Goal: Information Seeking & Learning: Learn about a topic

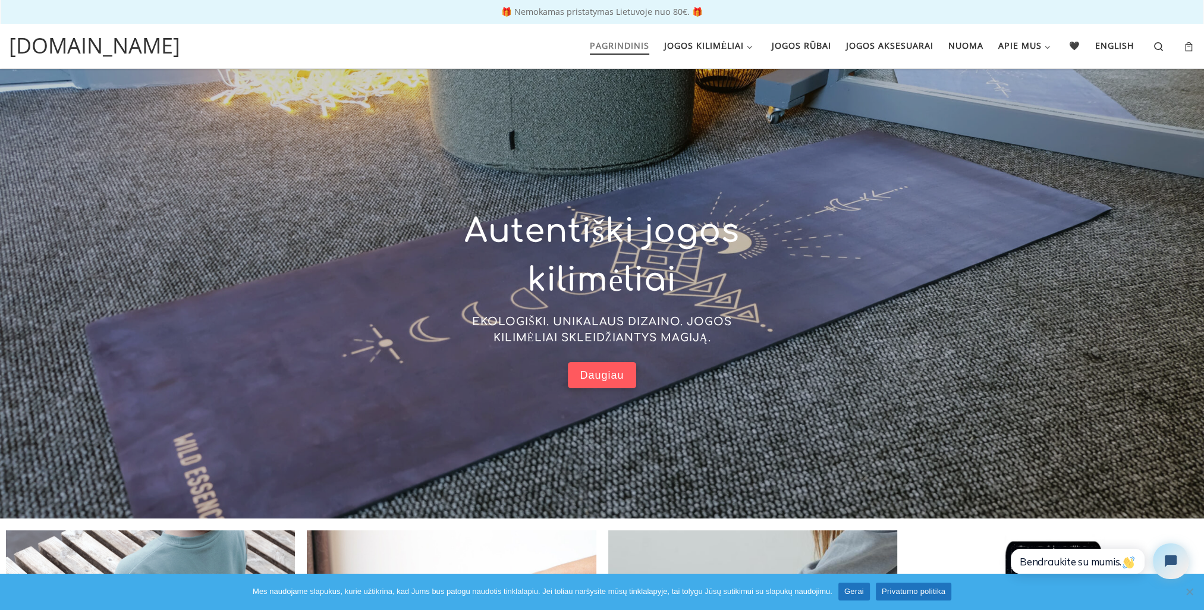
click at [595, 373] on span "Daugiau" at bounding box center [602, 376] width 44 height 14
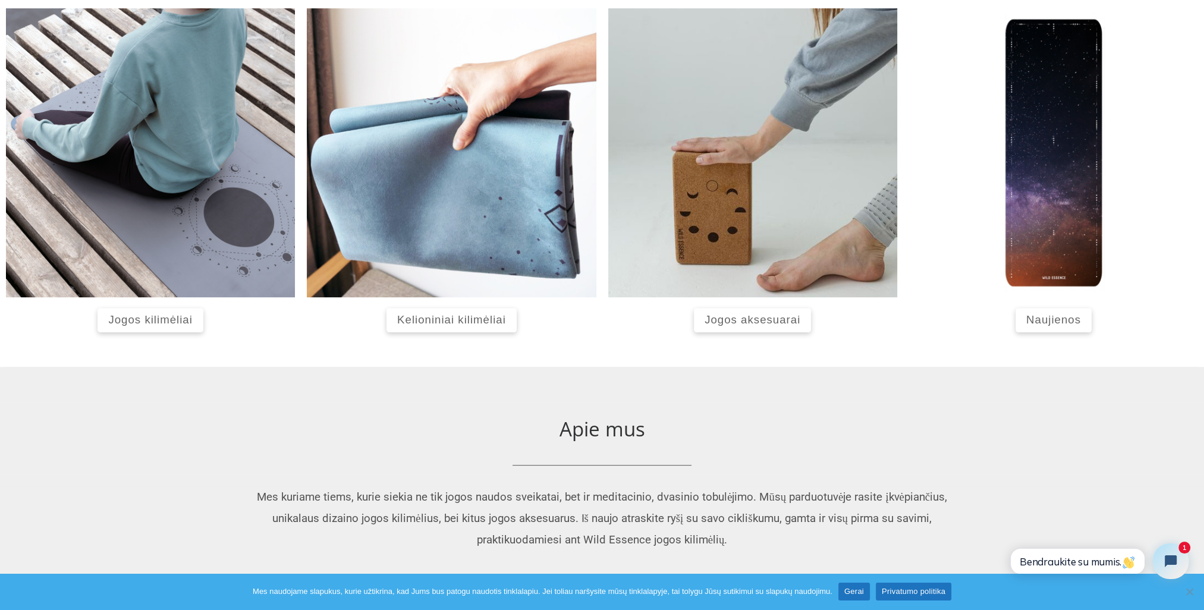
scroll to position [501, 0]
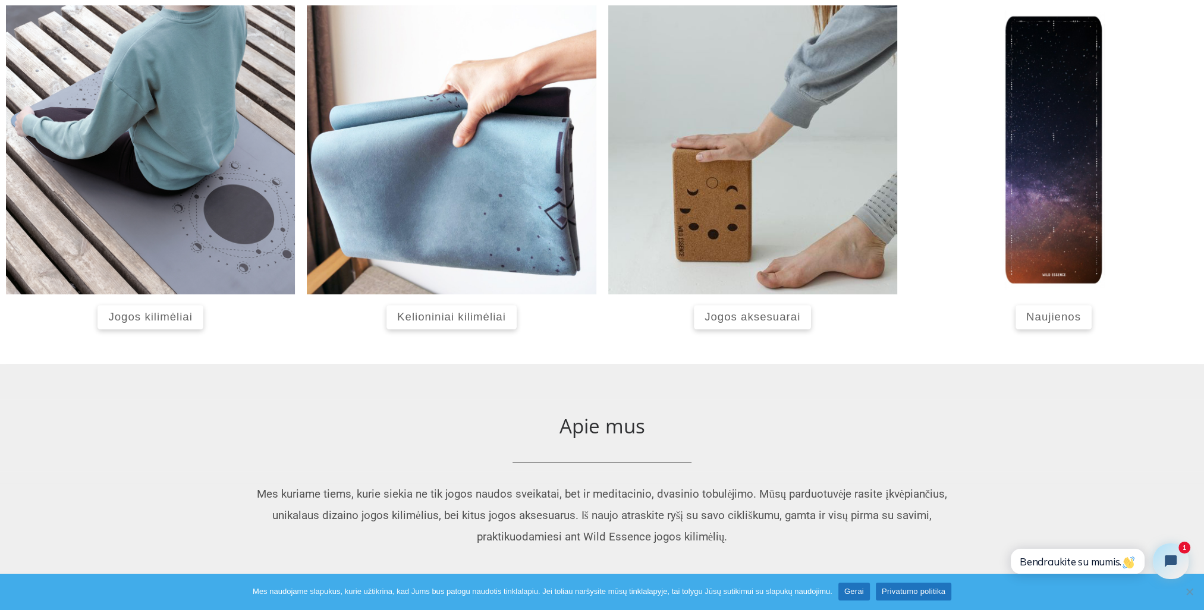
click at [753, 313] on span "Jogos aksesuarai" at bounding box center [753, 316] width 96 height 12
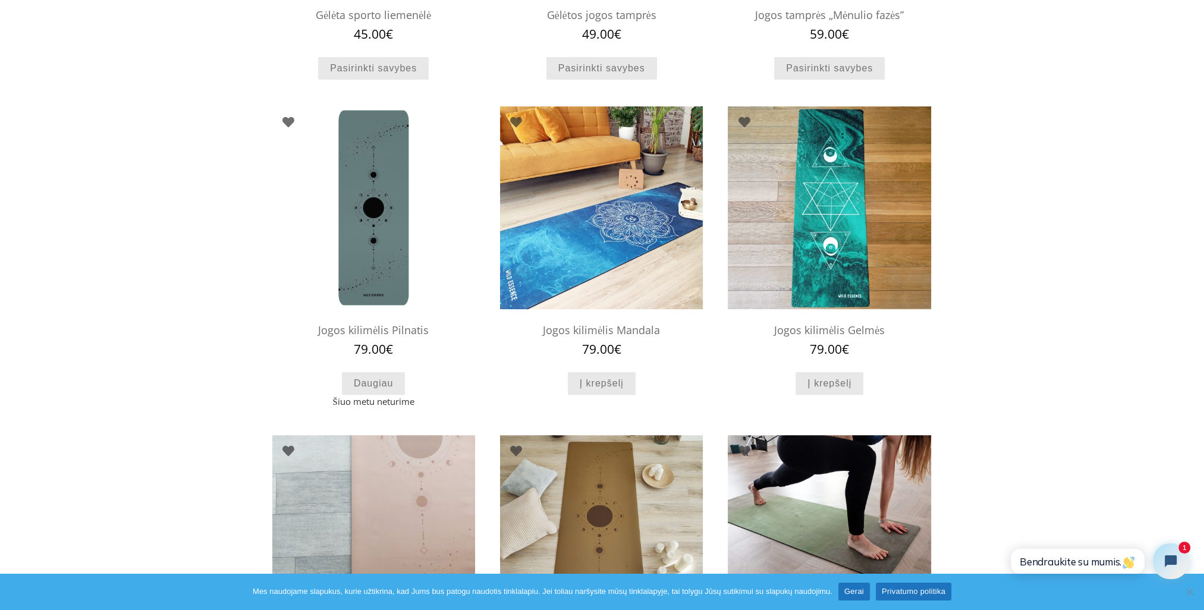
scroll to position [359, 0]
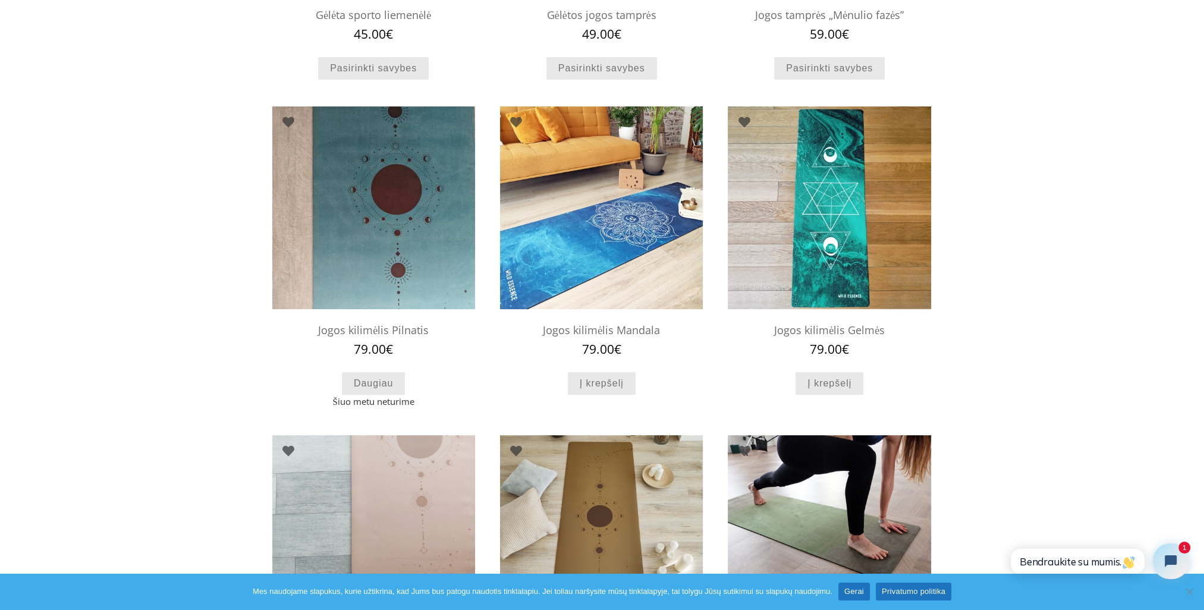
click at [405, 230] on img at bounding box center [373, 207] width 203 height 203
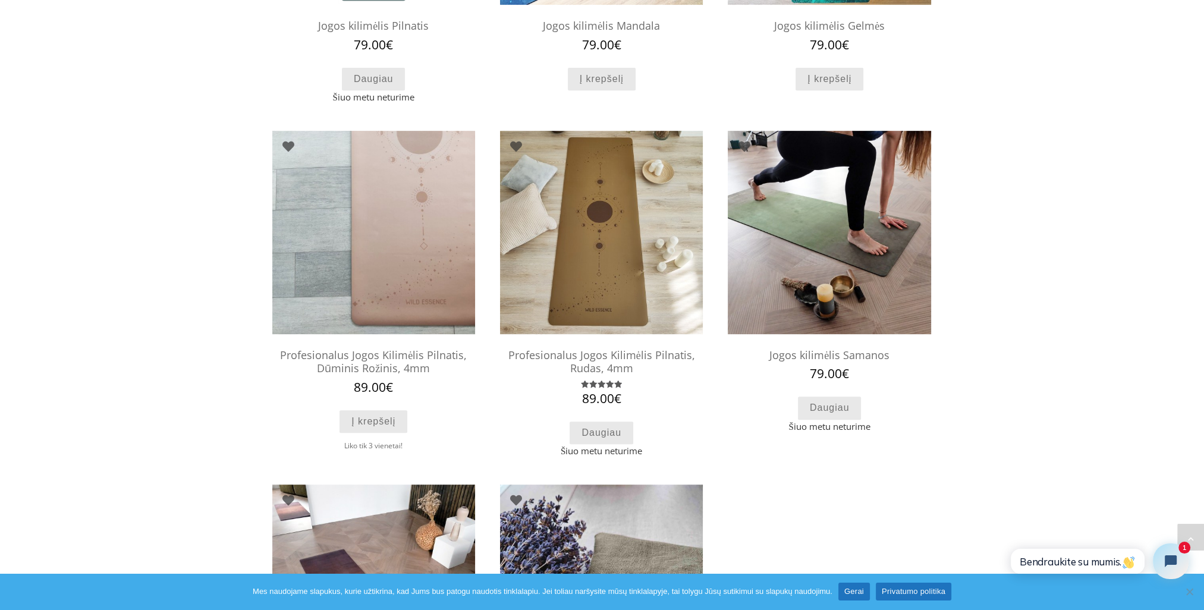
scroll to position [665, 0]
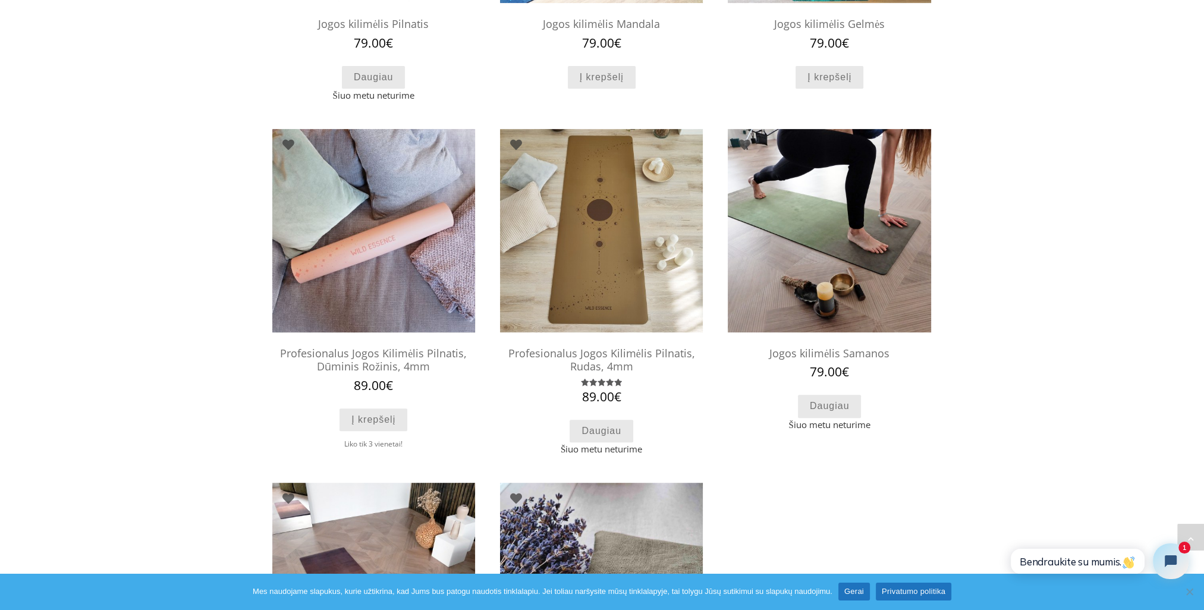
click at [409, 235] on img at bounding box center [373, 230] width 203 height 203
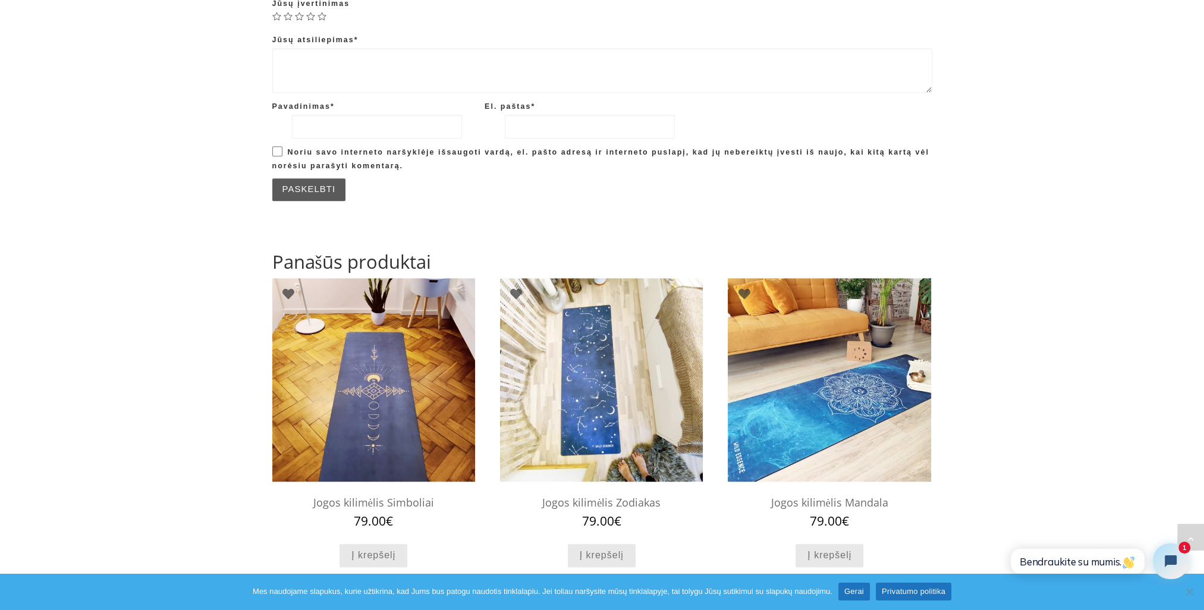
scroll to position [1293, 0]
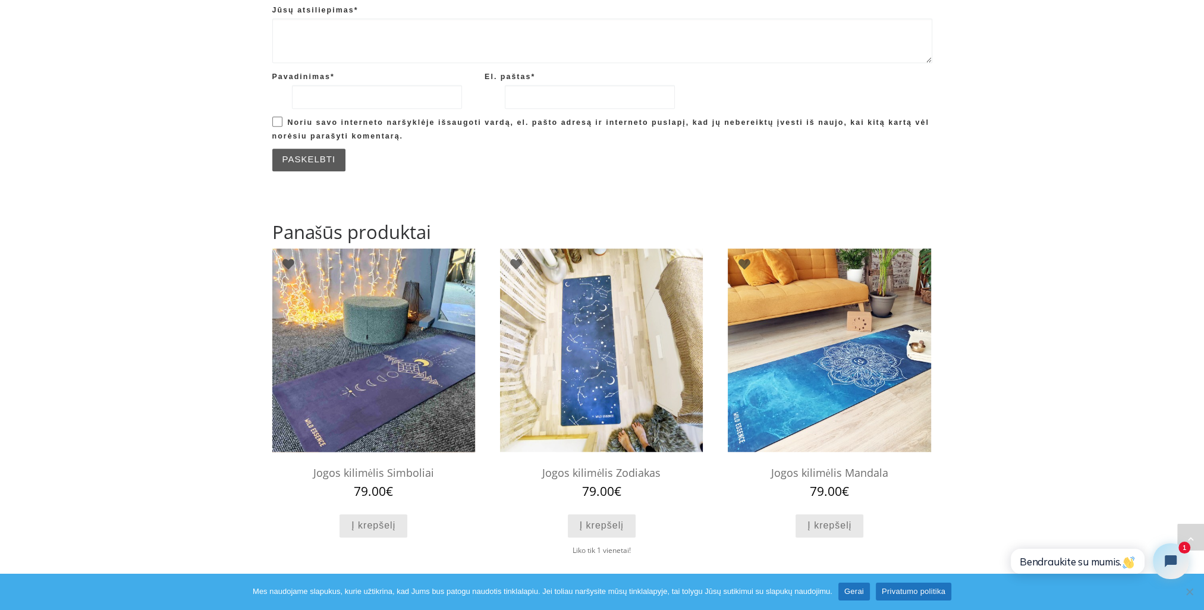
click at [372, 330] on img at bounding box center [373, 350] width 203 height 203
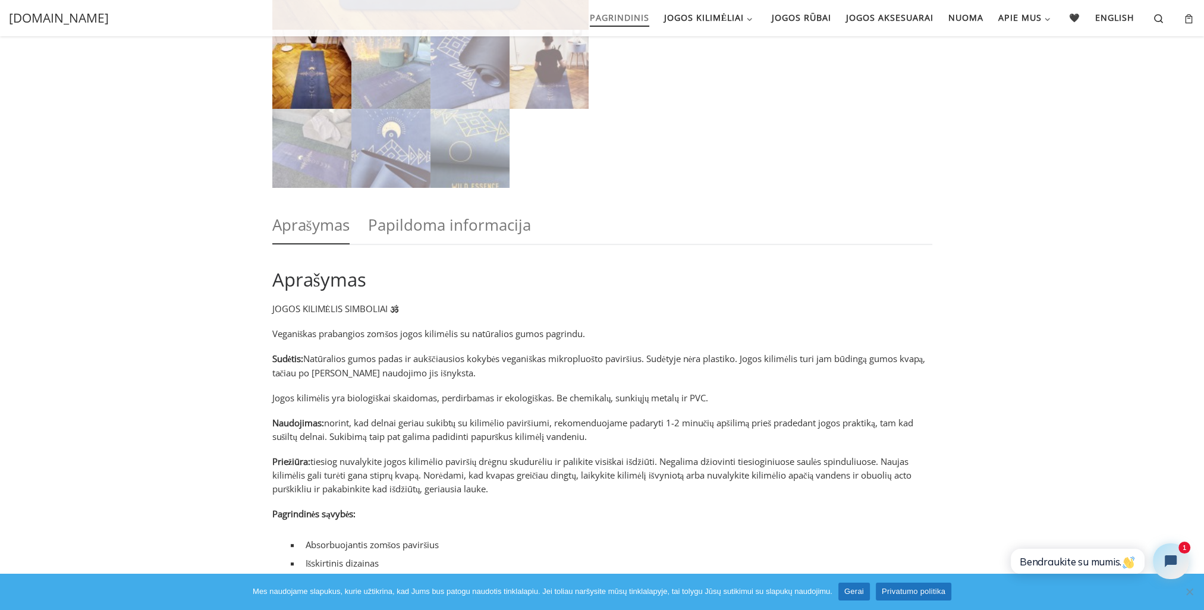
scroll to position [483, 0]
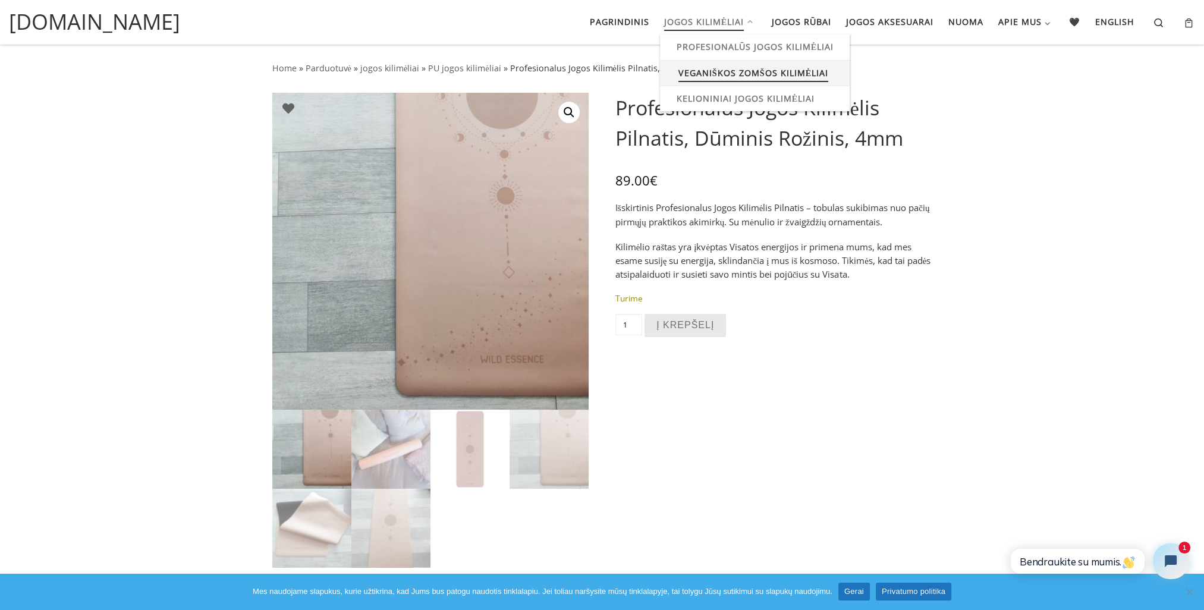
click at [727, 70] on span "Veganiškos zomšos kilimėliai" at bounding box center [754, 72] width 150 height 22
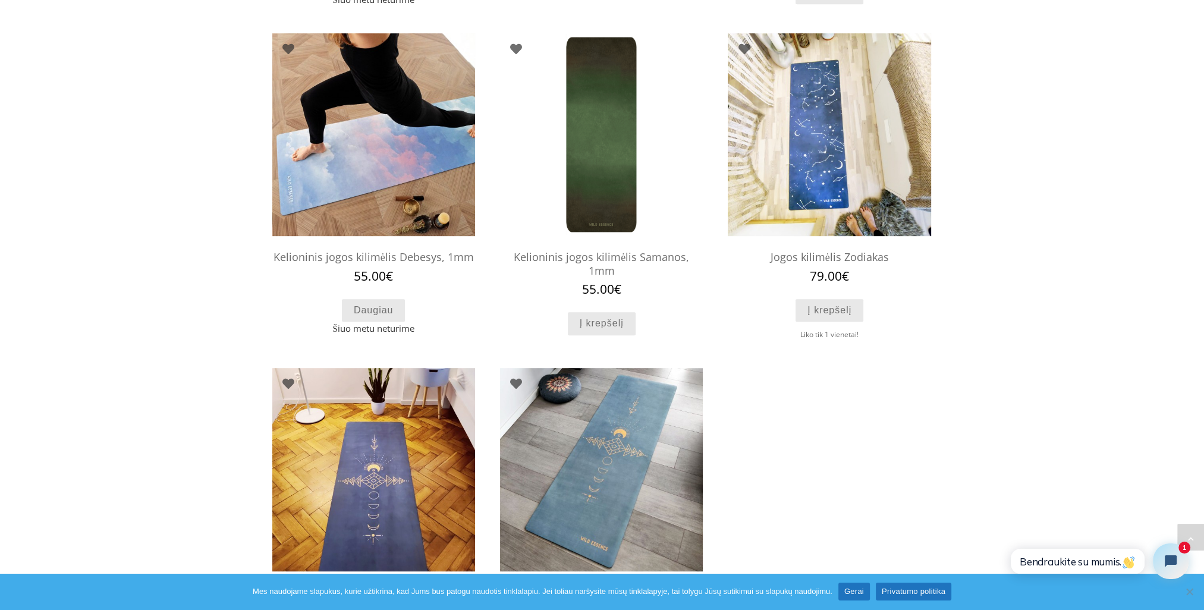
scroll to position [788, 0]
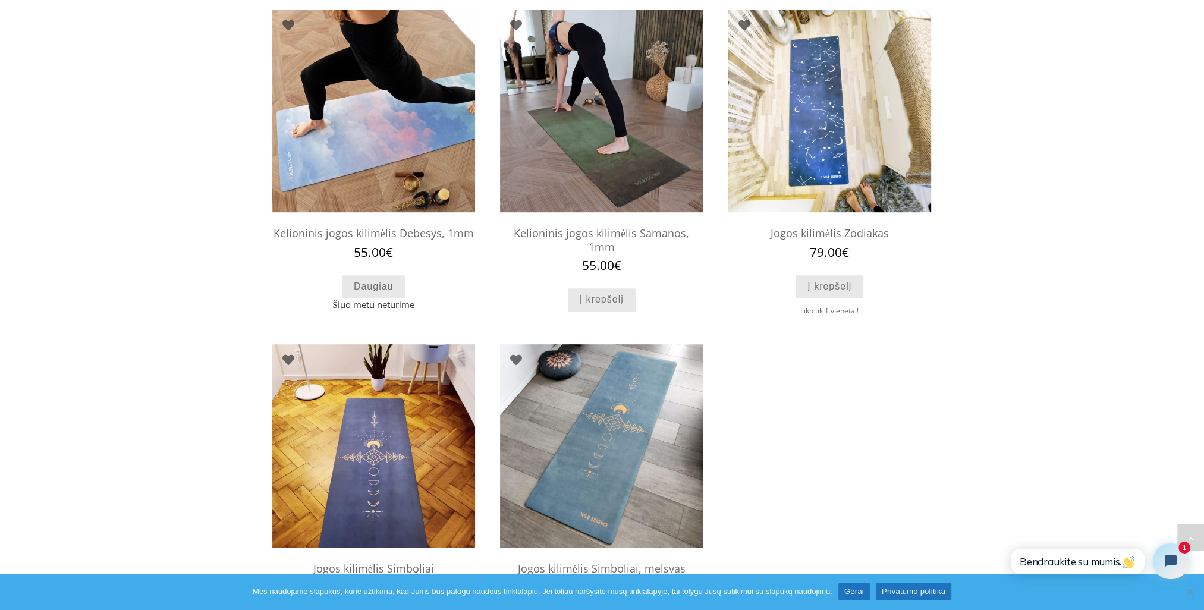
click at [613, 114] on img at bounding box center [601, 111] width 203 height 203
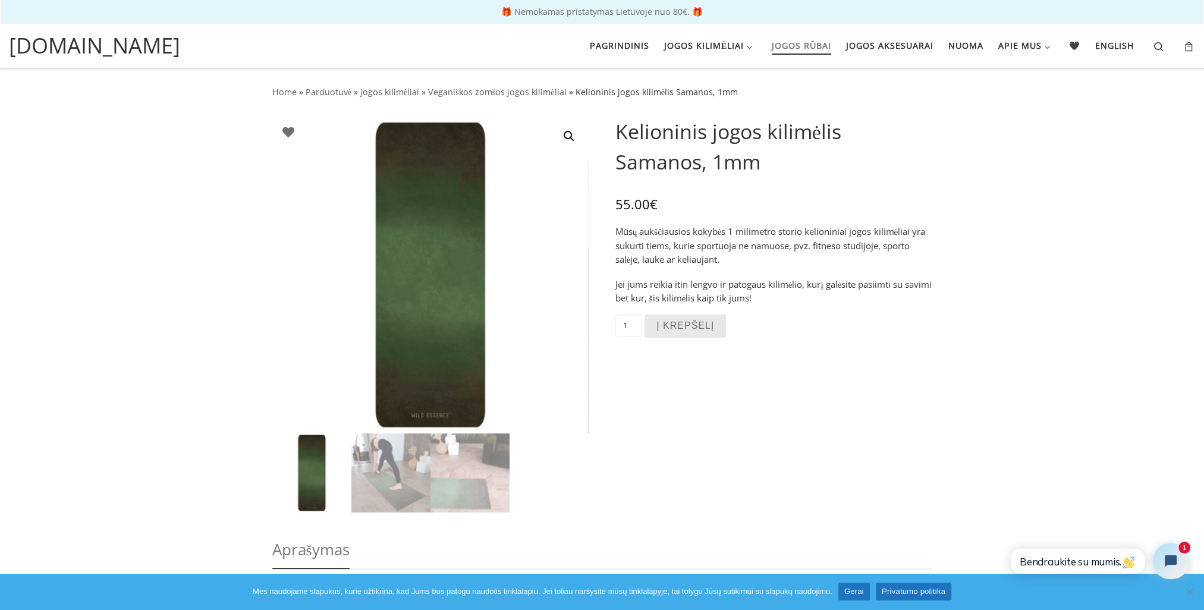
click at [794, 44] on span "Jogos rūbai" at bounding box center [801, 44] width 59 height 22
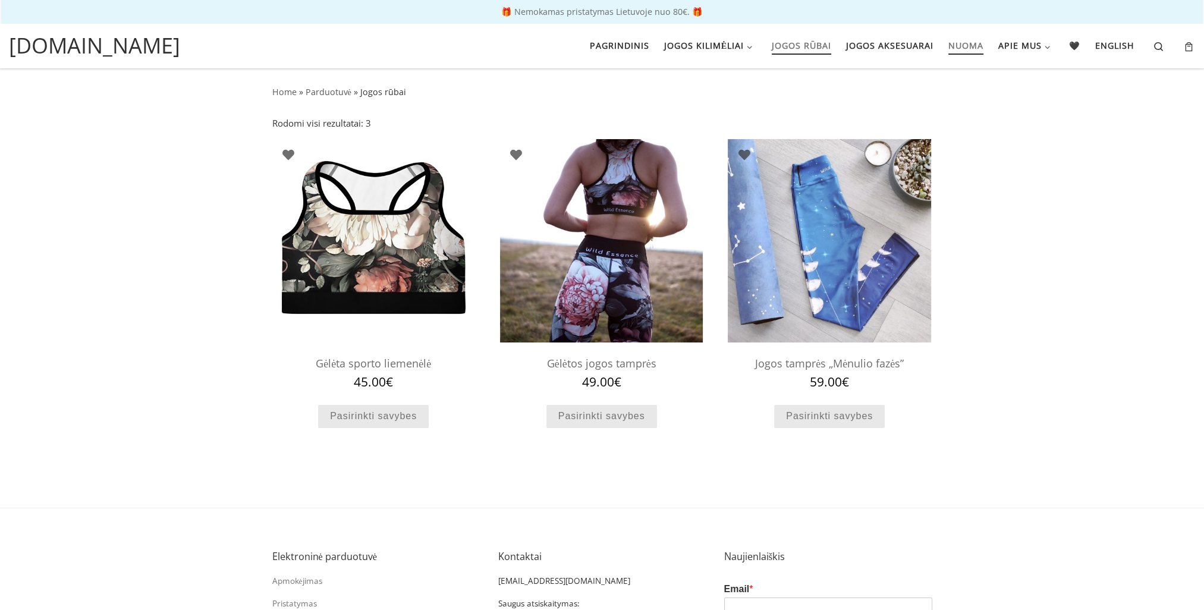
click at [970, 43] on span "Nuoma" at bounding box center [965, 44] width 35 height 22
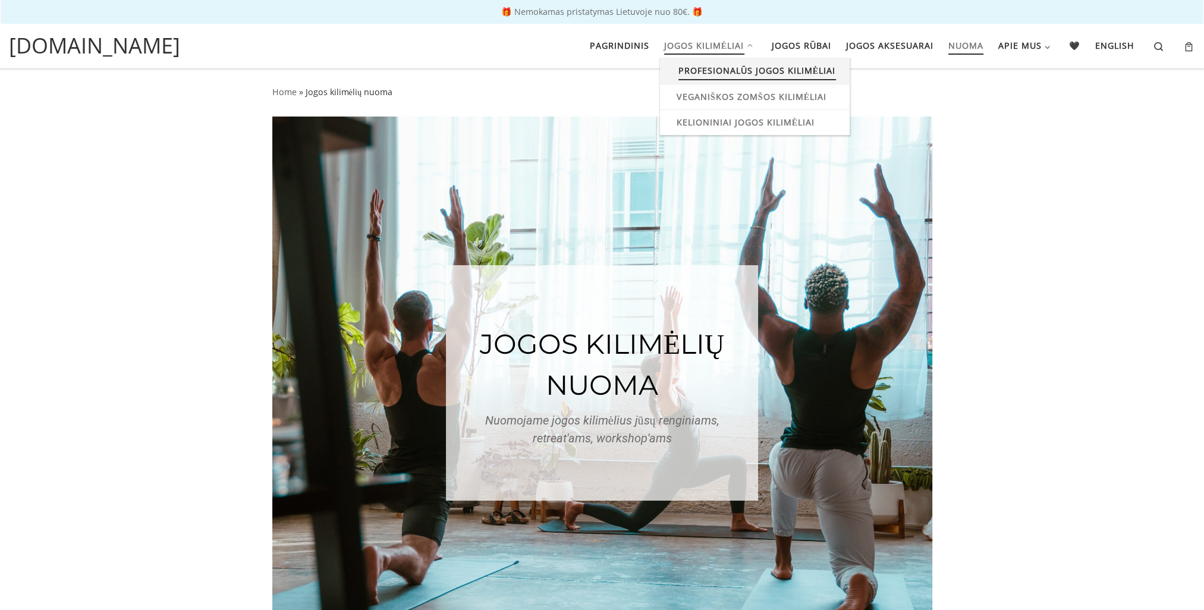
click at [695, 72] on span "Profesionalūs jogos kilimėliai" at bounding box center [758, 69] width 158 height 22
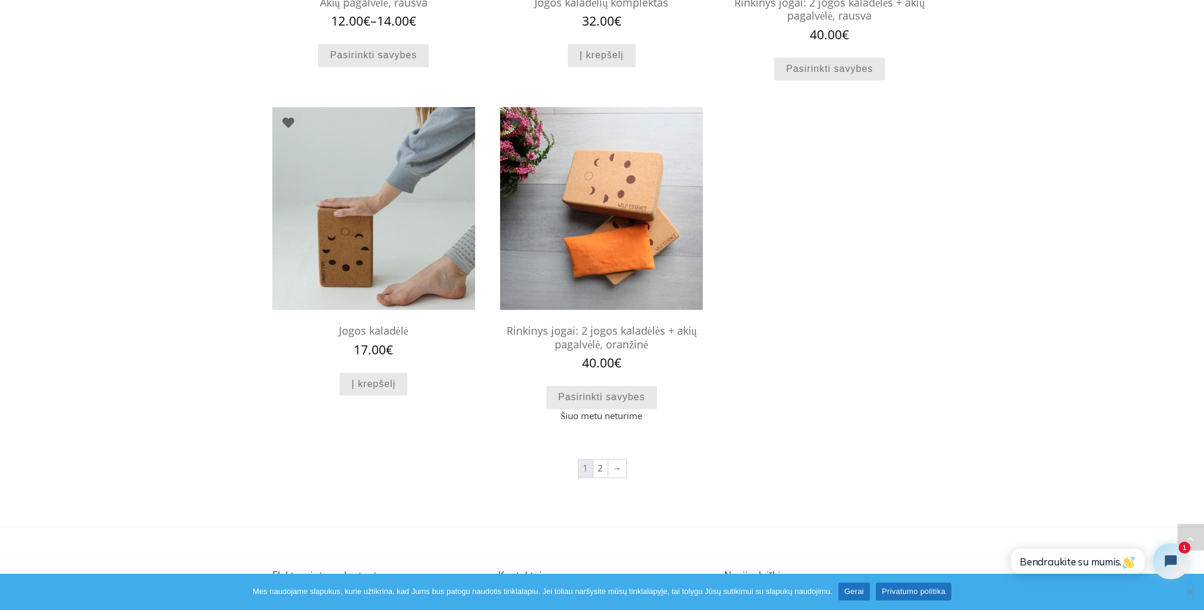
scroll to position [1003, 0]
